Goal: Information Seeking & Learning: Learn about a topic

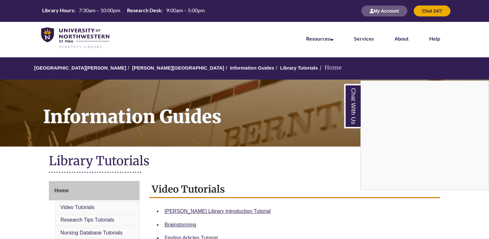
scroll to position [183, 0]
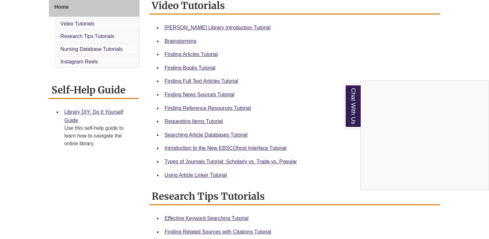
click at [200, 119] on div "Chat With Us" at bounding box center [244, 119] width 489 height 239
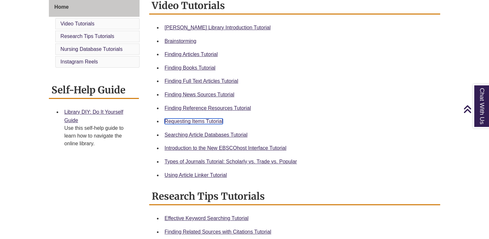
click at [200, 119] on link "Requesting Items Tutorial" at bounding box center [194, 120] width 58 height 5
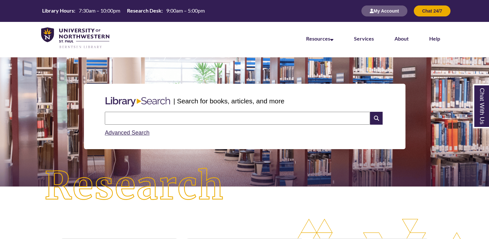
drag, startPoint x: 217, startPoint y: 124, endPoint x: 217, endPoint y: 114, distance: 10.0
click at [217, 114] on div "Search Advanced Search" at bounding box center [244, 124] width 285 height 31
click at [217, 114] on input "text" at bounding box center [238, 118] width 266 height 13
type input "********"
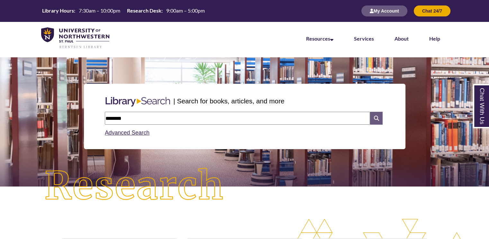
click at [377, 116] on icon at bounding box center [376, 118] width 12 height 13
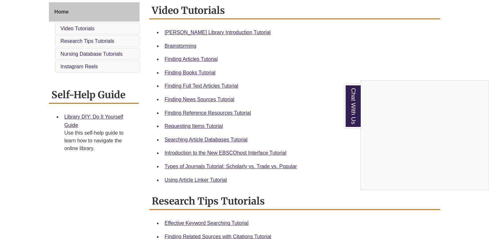
scroll to position [177, 0]
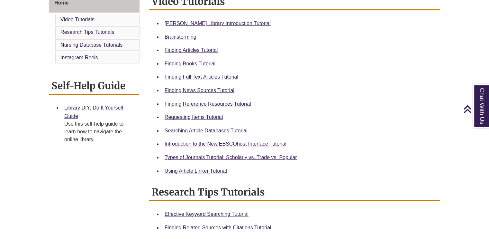
click at [395, 127] on div "Searching Article Databases Tutorial" at bounding box center [300, 130] width 271 height 8
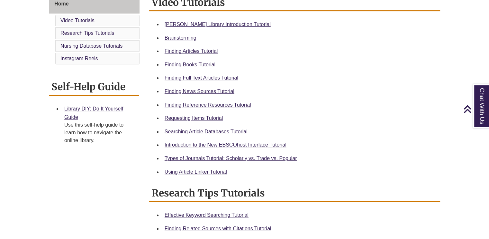
scroll to position [188, 0]
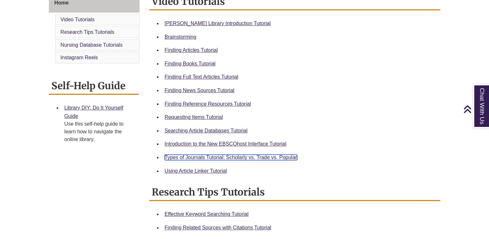
click at [285, 158] on link "Types of Journals Tutorial: Scholarly vs. Trade vs. Popular" at bounding box center [231, 156] width 133 height 5
